Goal: Find specific page/section: Find specific page/section

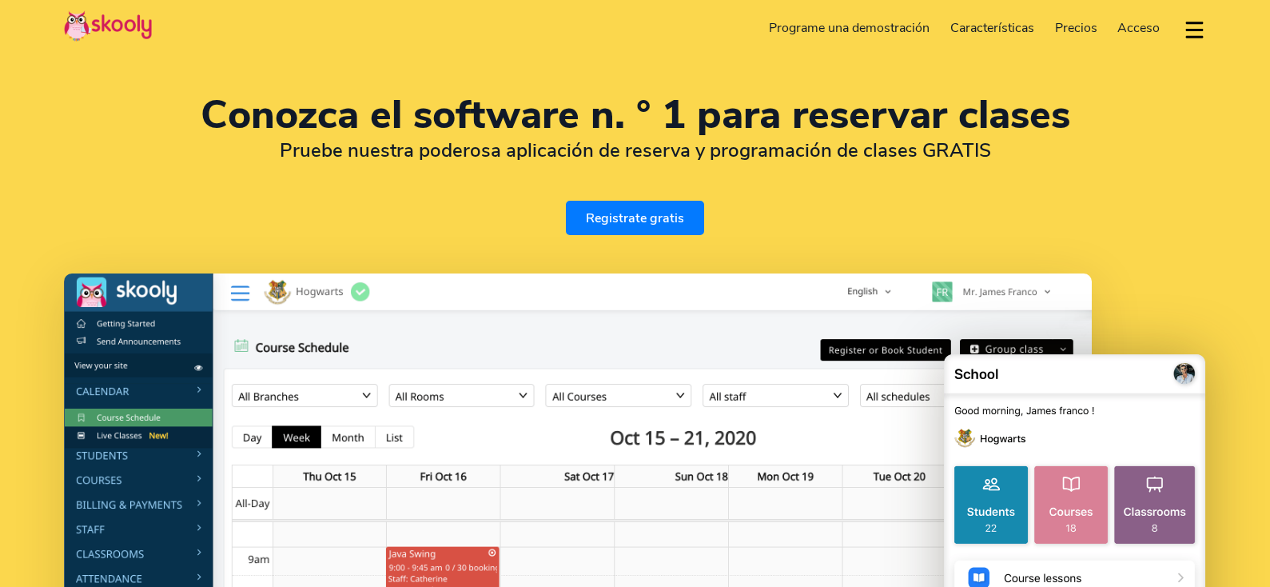
select select "es"
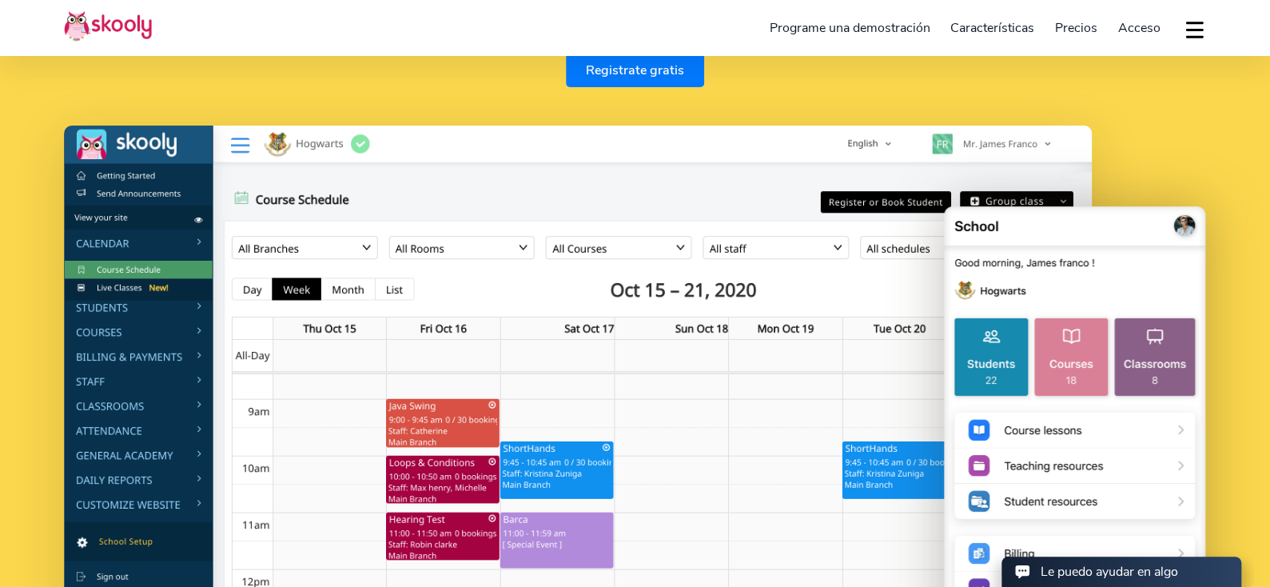
scroll to position [160, 0]
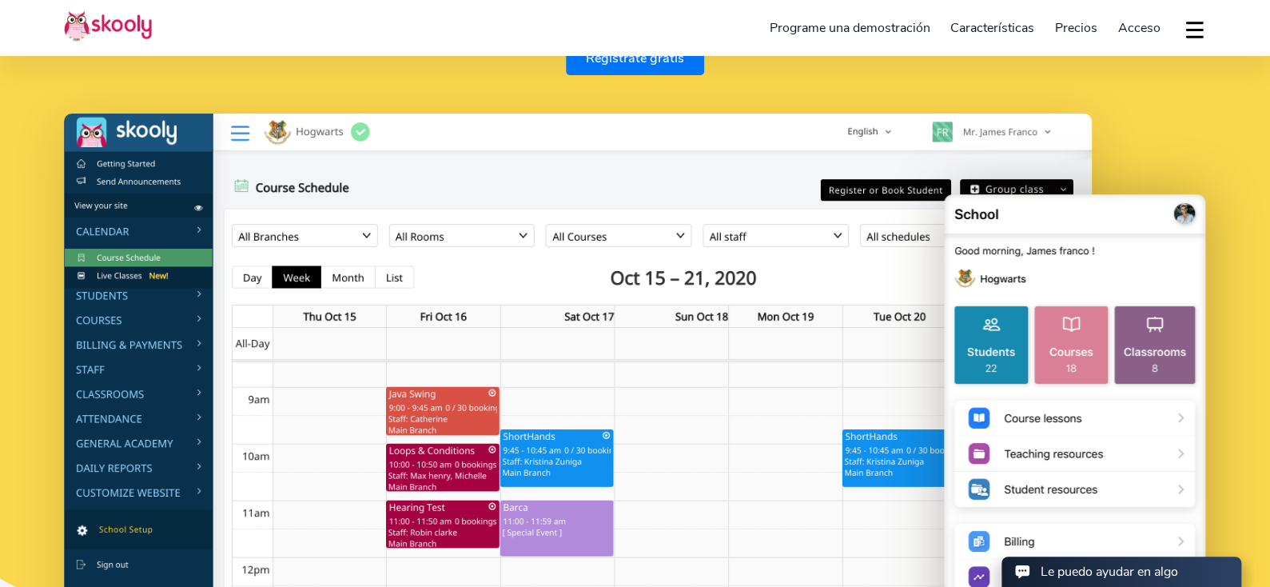
select select "91"
select select "[GEOGRAPHIC_DATA]"
select select "[GEOGRAPHIC_DATA]/[GEOGRAPHIC_DATA]"
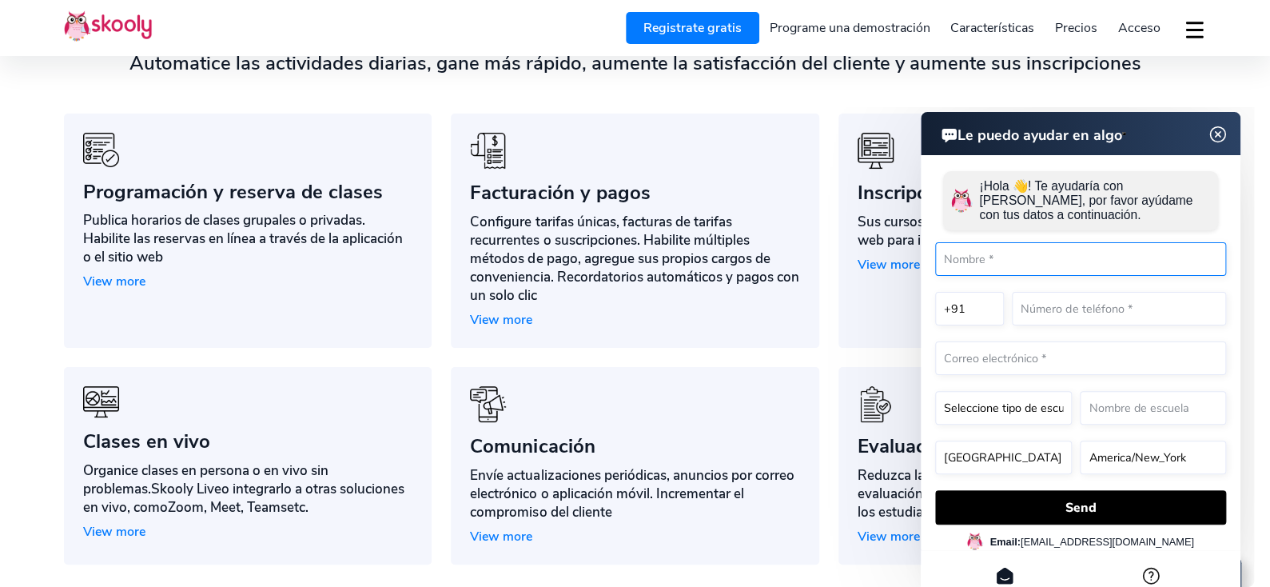
scroll to position [1358, 0]
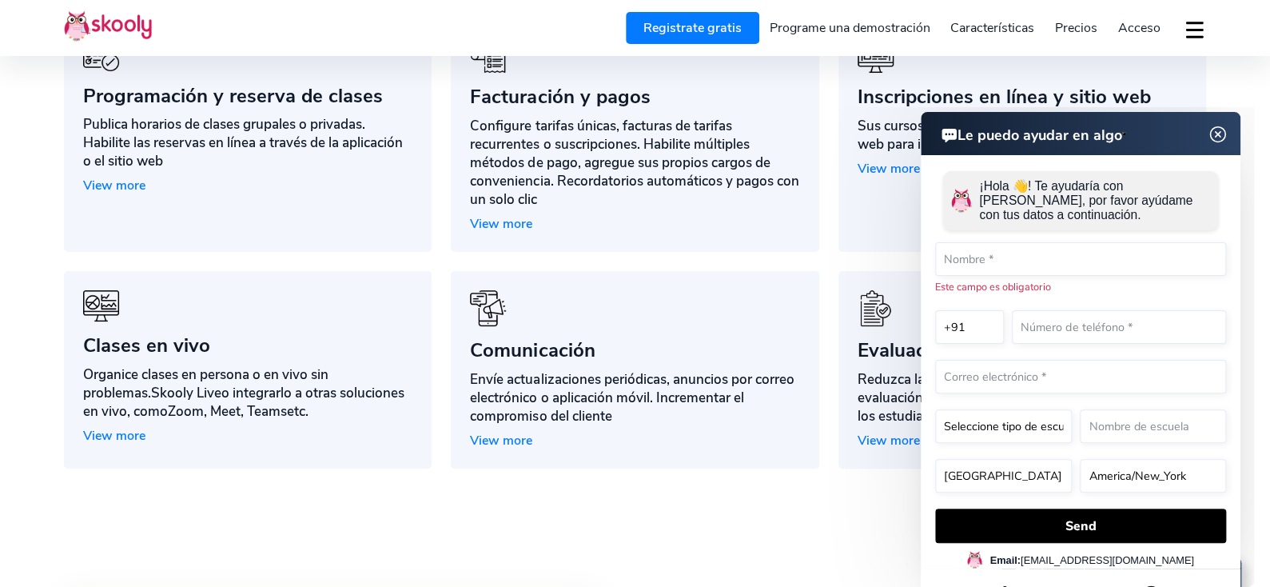
click at [1218, 130] on img at bounding box center [1218, 135] width 30 height 20
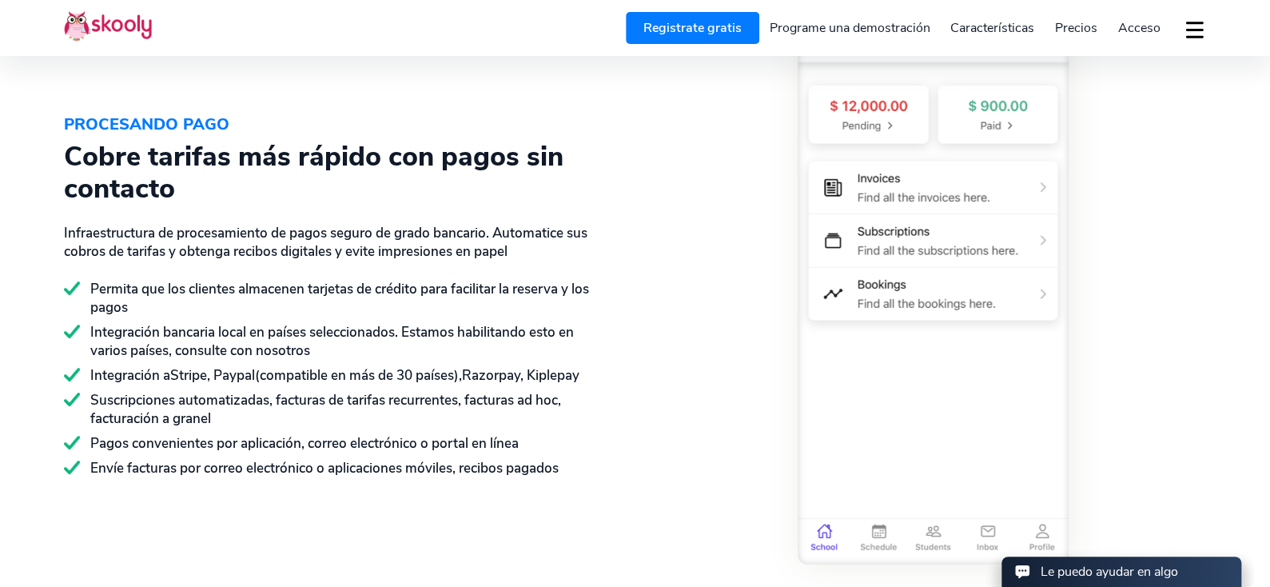
scroll to position [2397, 0]
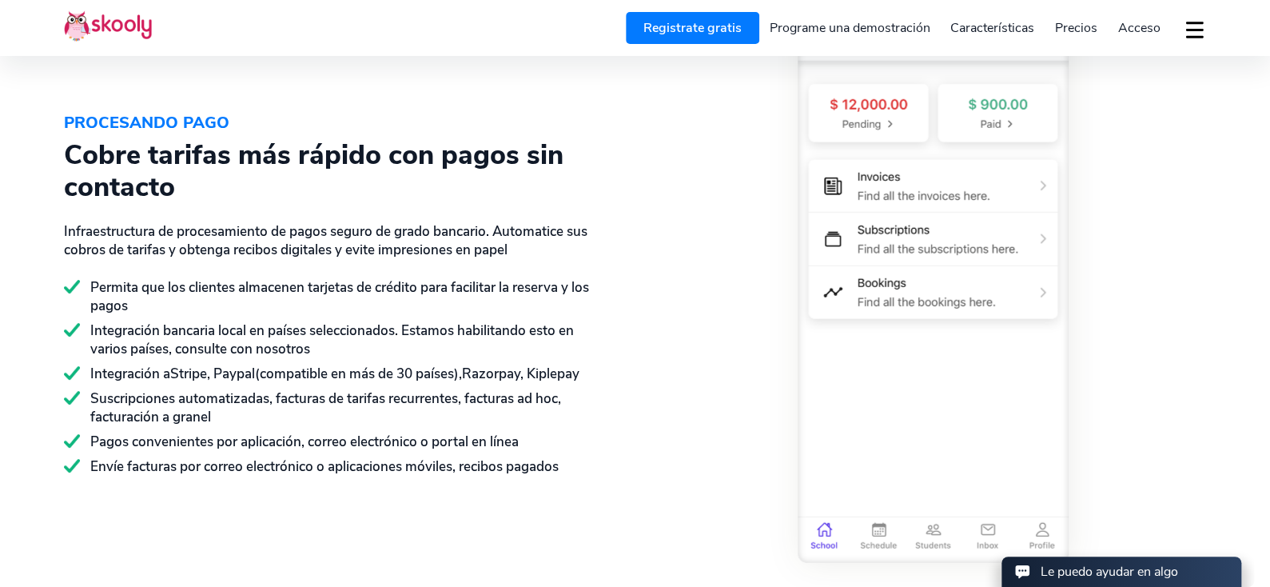
click at [1072, 32] on span "Precios" at bounding box center [1076, 28] width 42 height 18
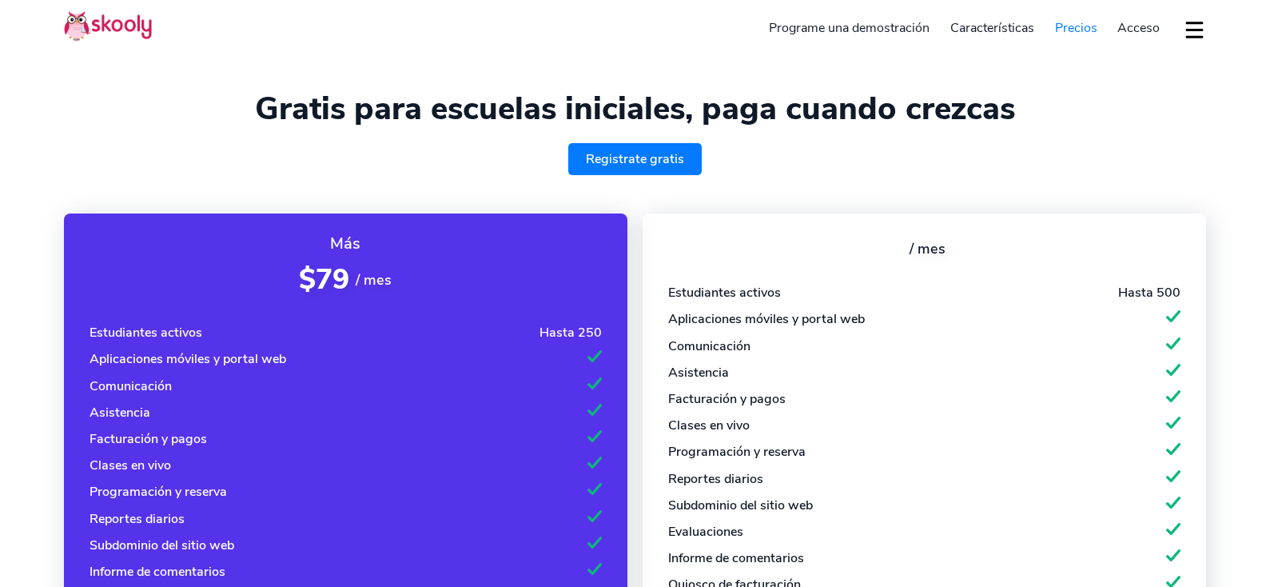
select select "es"
select select "91"
select select "[GEOGRAPHIC_DATA]"
select select "[GEOGRAPHIC_DATA]/[GEOGRAPHIC_DATA]"
